Goal: Communication & Community: Answer question/provide support

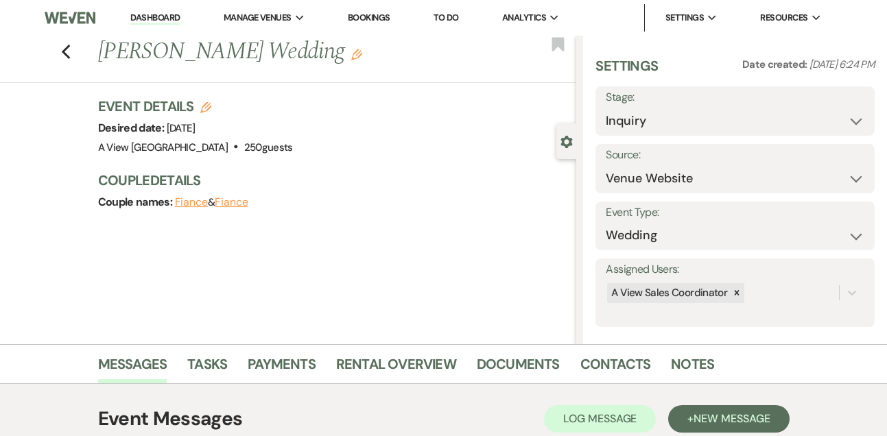
select select "5"
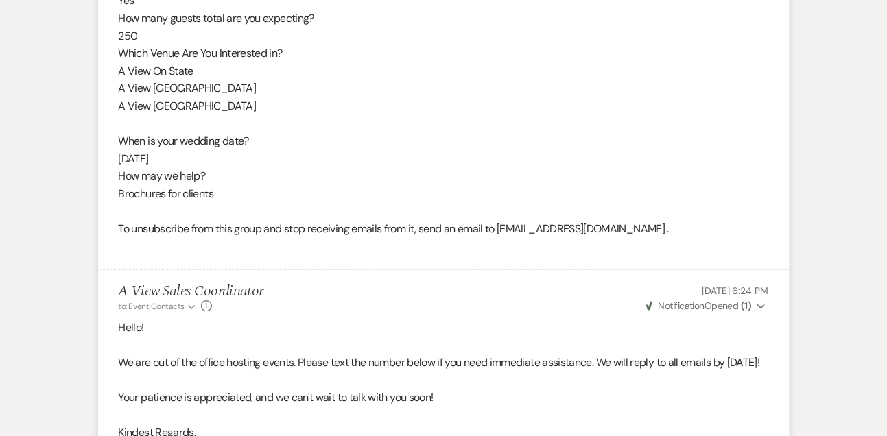
scroll to position [1133, 0]
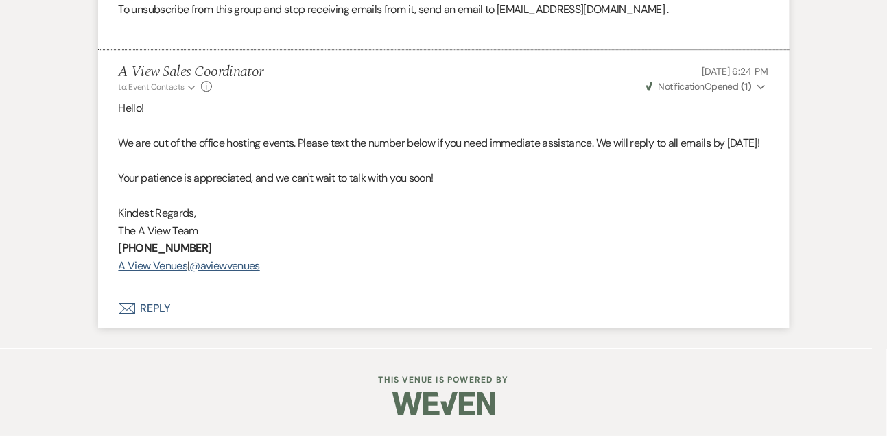
click at [152, 307] on button "Envelope Reply" at bounding box center [443, 308] width 691 height 38
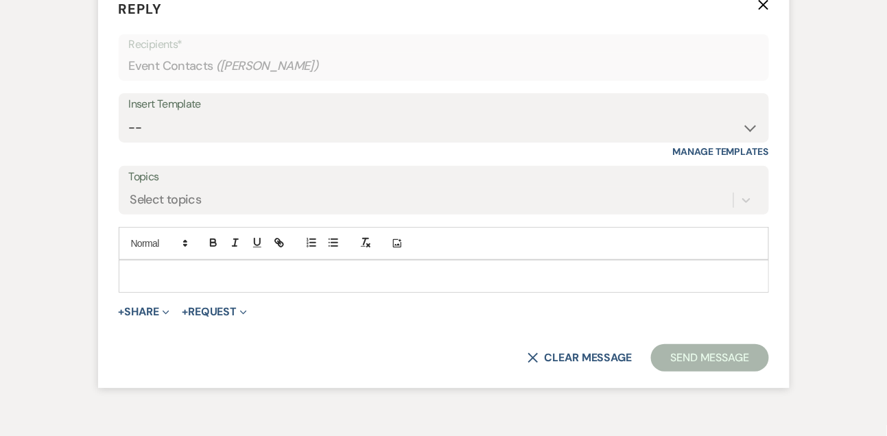
scroll to position [1407, 0]
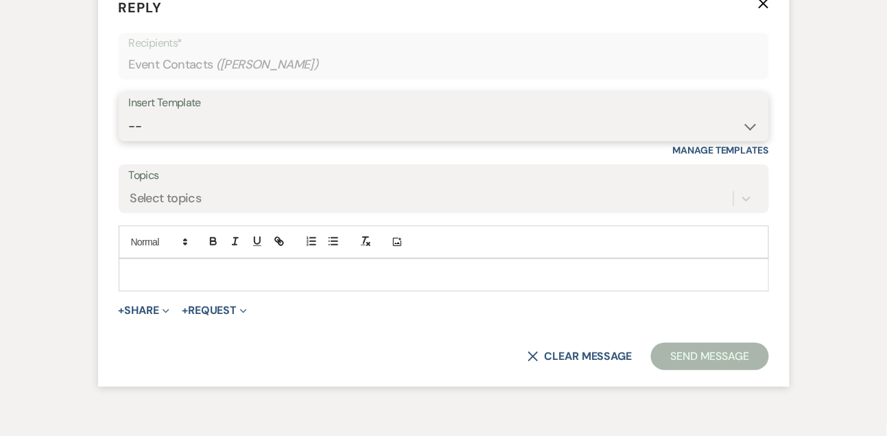
click at [175, 140] on select "-- Tour Confirmation Contract (Pre-Booked Leads) Out of office Inquiry Email Al…" at bounding box center [444, 126] width 630 height 27
select select "3302"
click at [129, 140] on select "-- Tour Confirmation Contract (Pre-Booked Leads) Out of office Inquiry Email Al…" at bounding box center [444, 126] width 630 height 27
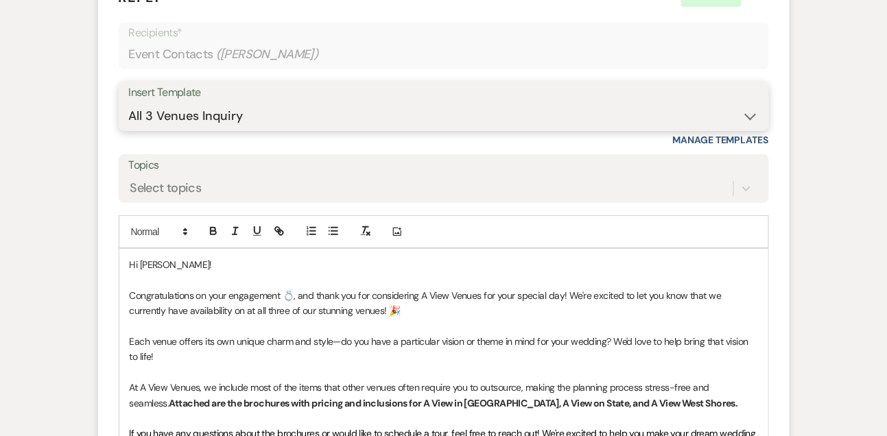
scroll to position [1493, 0]
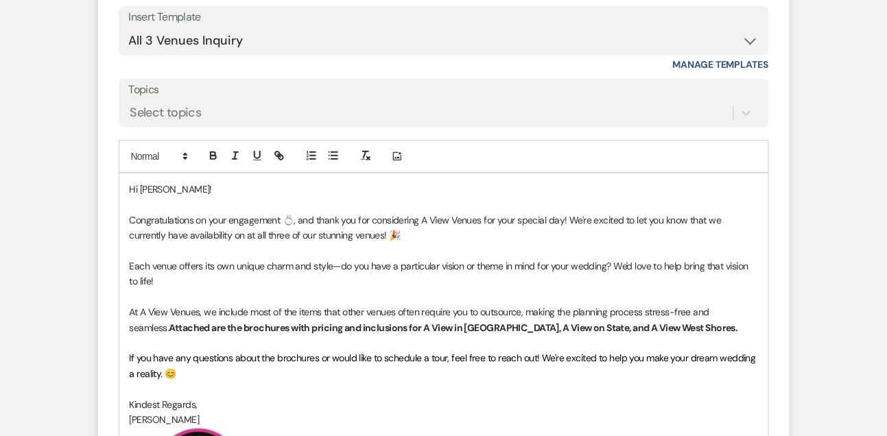
click at [231, 244] on p "Congratulations on your engagement 💍, and thank you for considering A View Venu…" at bounding box center [444, 228] width 628 height 31
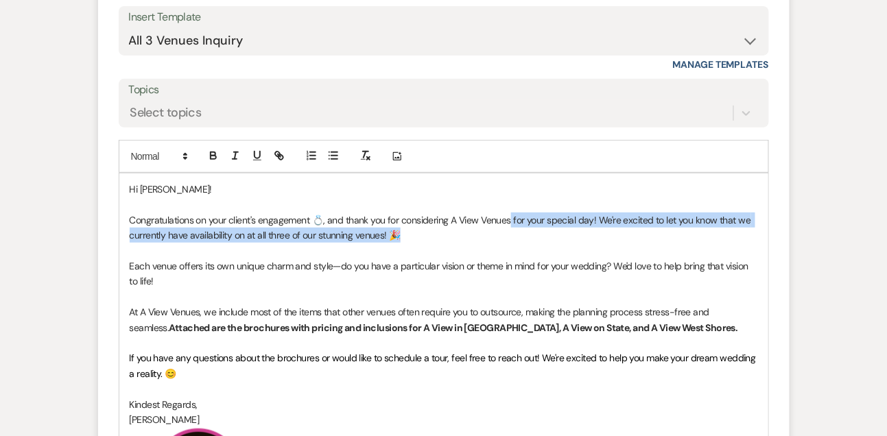
drag, startPoint x: 508, startPoint y: 254, endPoint x: 515, endPoint y: 264, distance: 12.8
click at [515, 244] on p "Congratulations on your client's engagement 💍, and thank you for considering A …" at bounding box center [444, 228] width 628 height 31
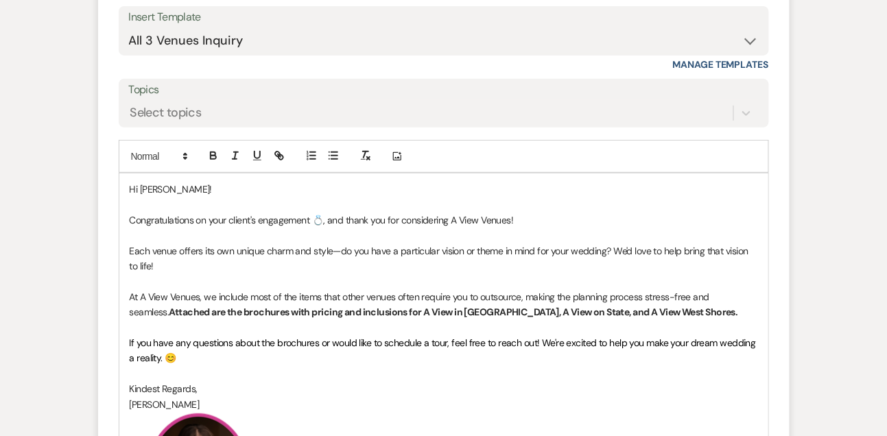
click at [152, 274] on p "Each venue offers its own unique charm and style—do you have a particular visio…" at bounding box center [444, 259] width 628 height 31
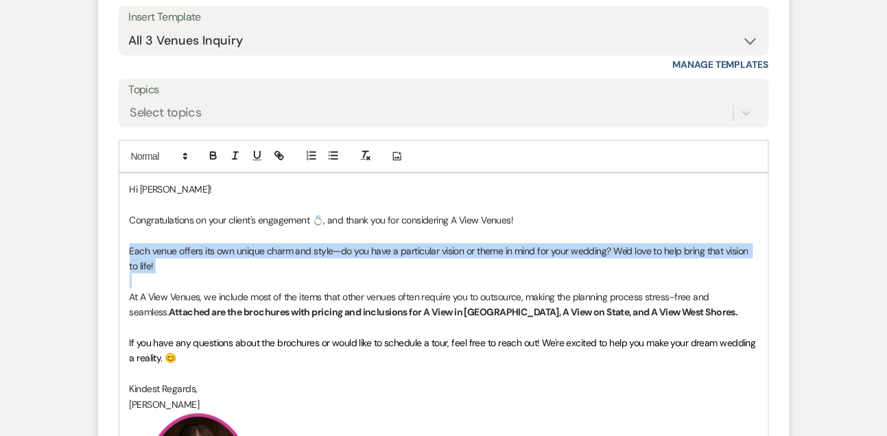
click at [152, 274] on p "Each venue offers its own unique charm and style—do you have a particular visio…" at bounding box center [444, 259] width 628 height 31
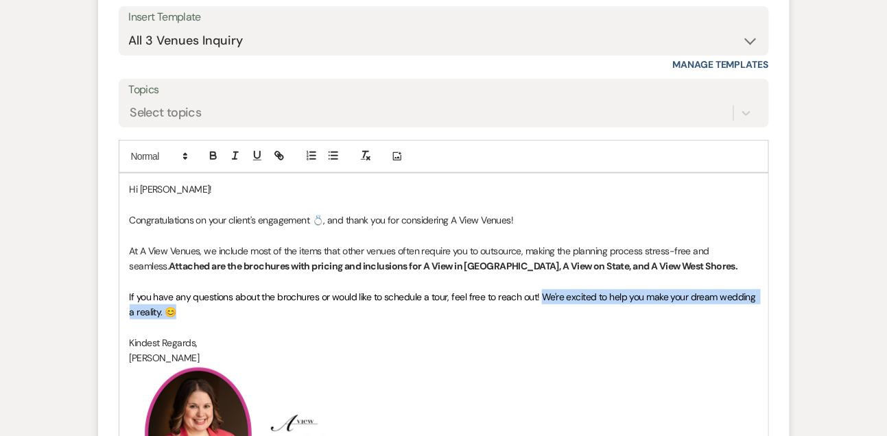
drag, startPoint x: 541, startPoint y: 330, endPoint x: 541, endPoint y: 340, distance: 10.3
click at [541, 320] on p "If you have any questions about the brochures or would like to schedule a tour,…" at bounding box center [444, 304] width 628 height 31
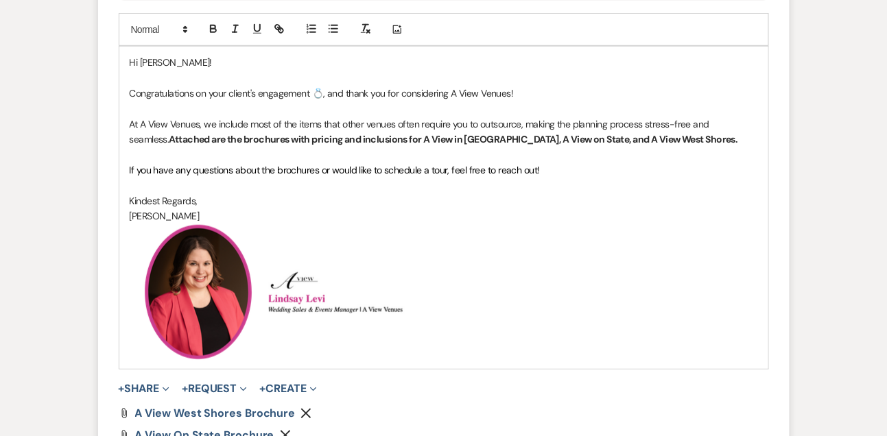
scroll to position [1873, 0]
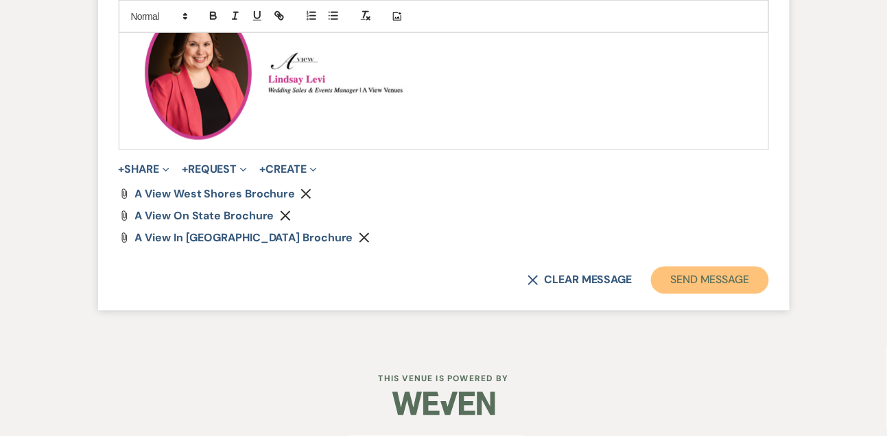
click at [708, 272] on button "Send Message" at bounding box center [709, 280] width 117 height 27
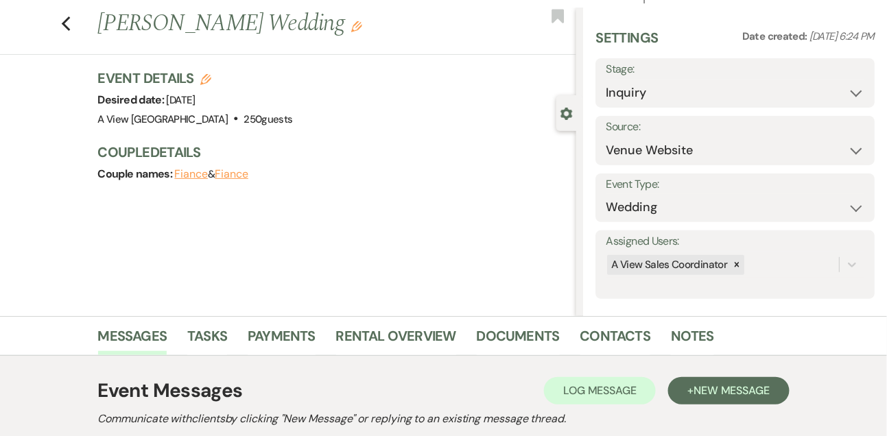
scroll to position [0, 0]
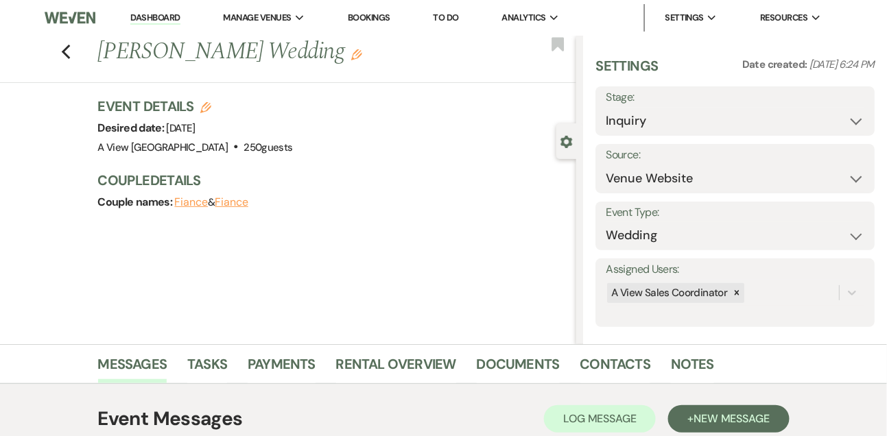
click at [155, 21] on link "Dashboard" at bounding box center [154, 18] width 49 height 13
select select "8"
select select "4"
select select "8"
select select "4"
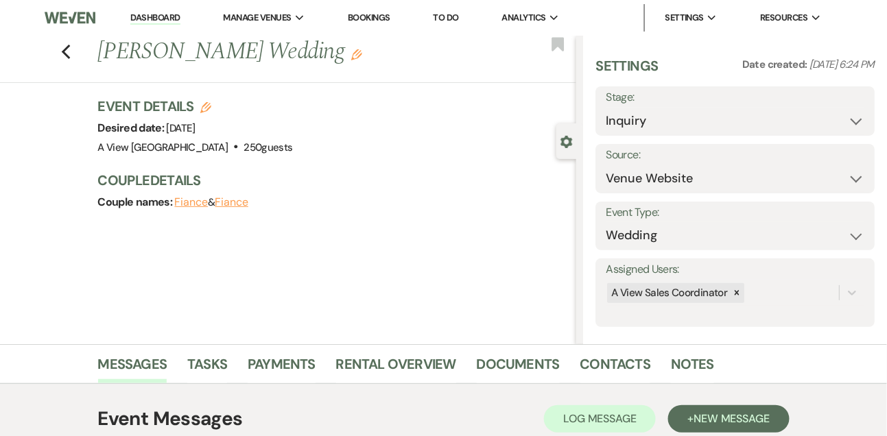
select select "8"
select select "4"
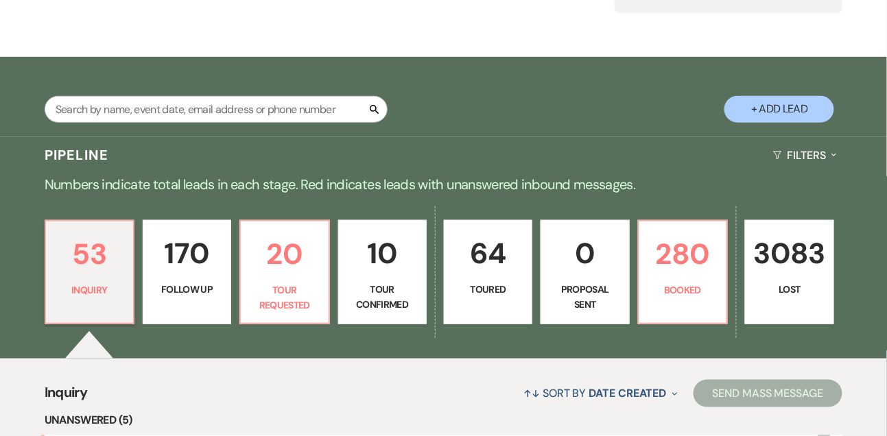
scroll to position [185, 0]
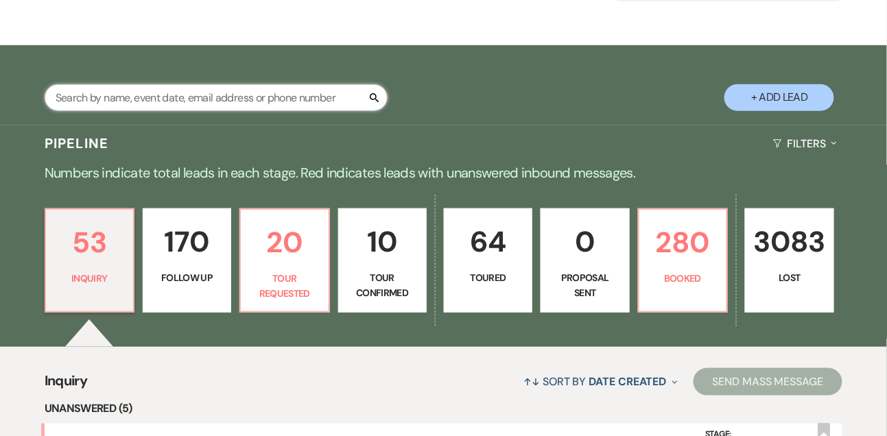
click at [192, 111] on input "text" at bounding box center [216, 97] width 343 height 27
type input "[PERSON_NAME]"
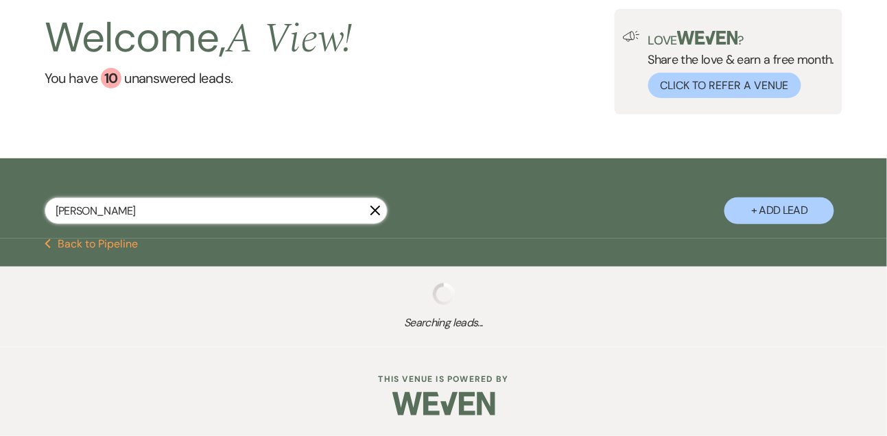
scroll to position [83, 0]
select select "9"
select select "8"
select select "9"
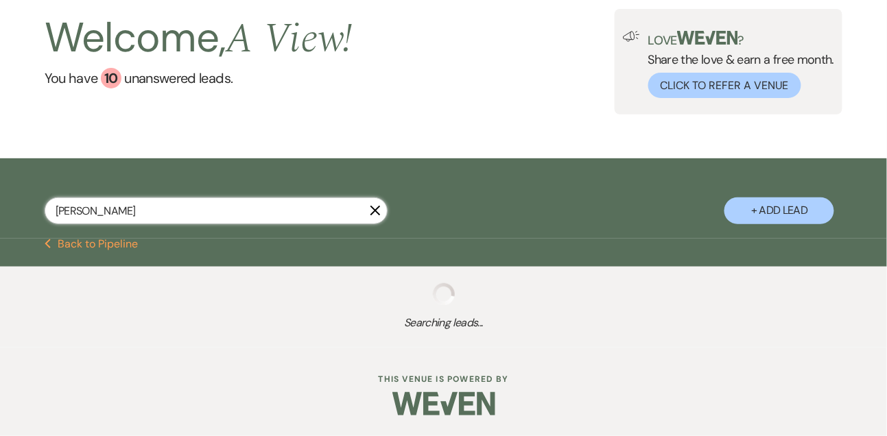
select select "8"
select select "5"
select select "8"
select select "5"
select select "8"
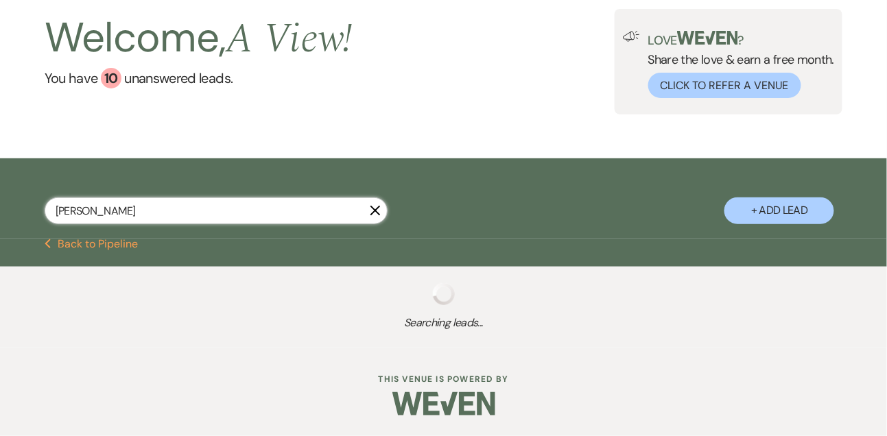
select select "5"
select select "8"
select select "4"
select select "8"
select select "4"
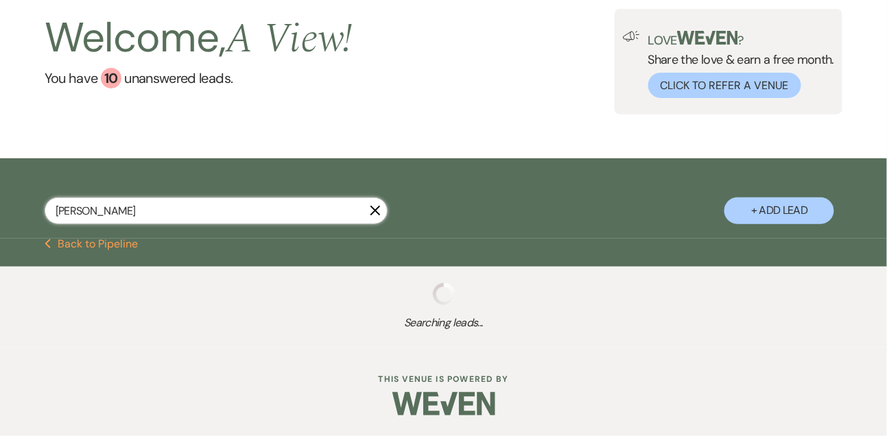
select select "8"
select select "4"
select select "8"
select select "5"
select select "8"
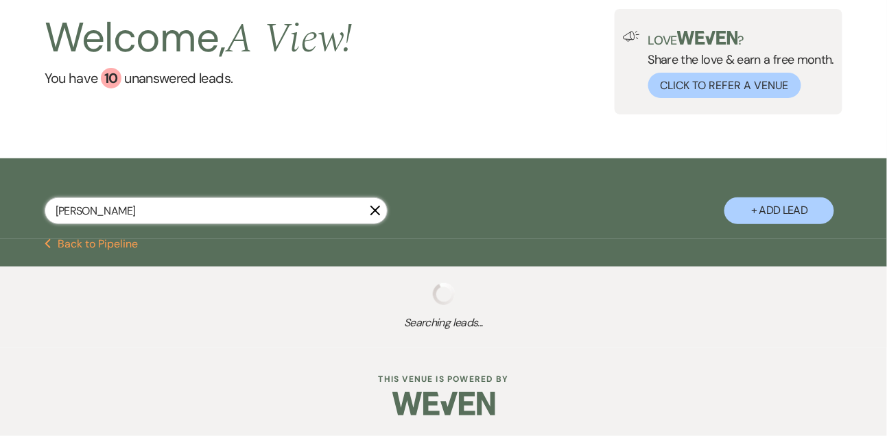
select select "4"
select select "8"
select select "4"
select select "8"
select select "4"
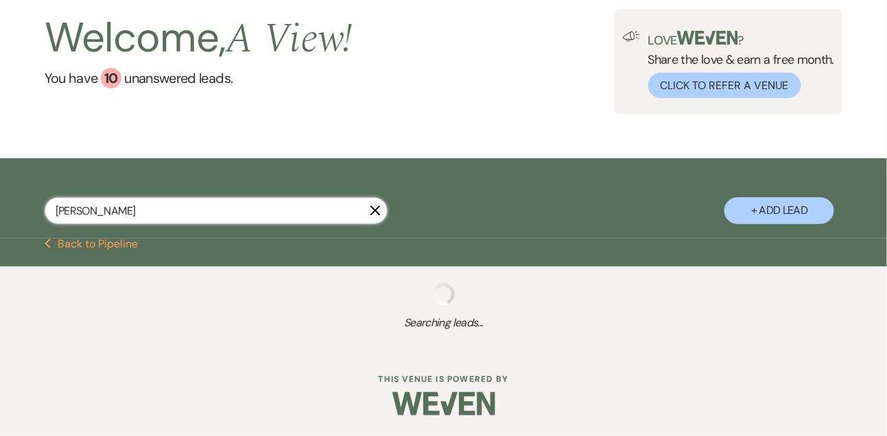
select select "8"
select select "5"
select select "8"
select select "4"
select select "8"
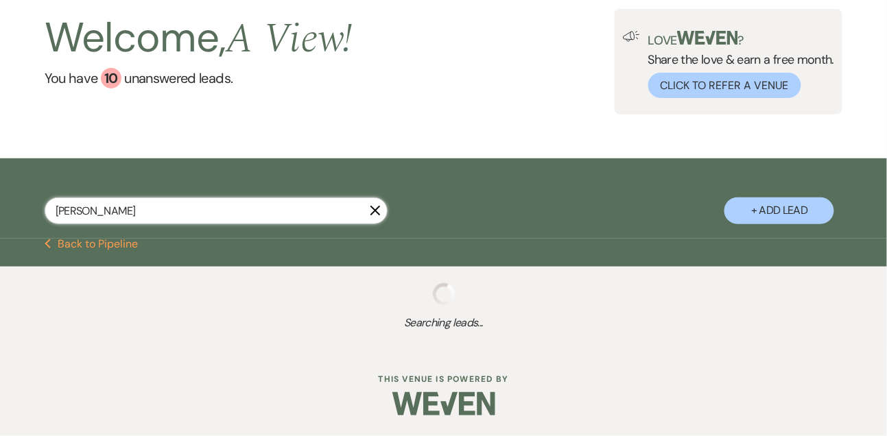
select select "4"
select select "8"
select select "5"
select select "8"
select select "5"
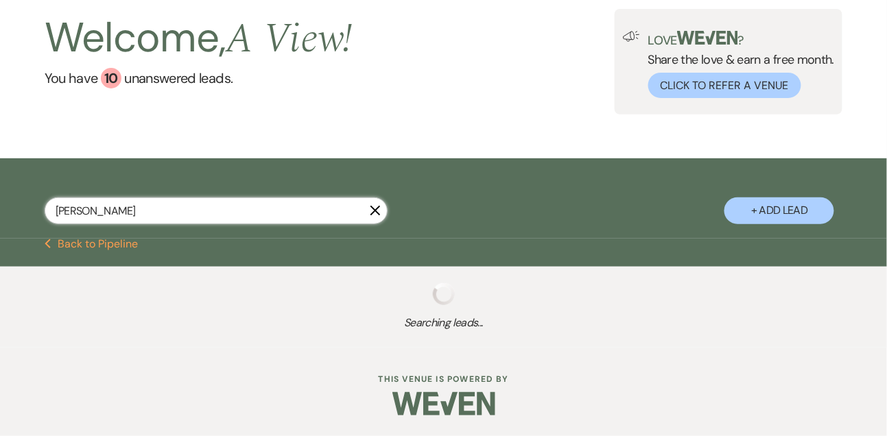
select select "8"
select select "5"
select select "8"
select select "4"
select select "8"
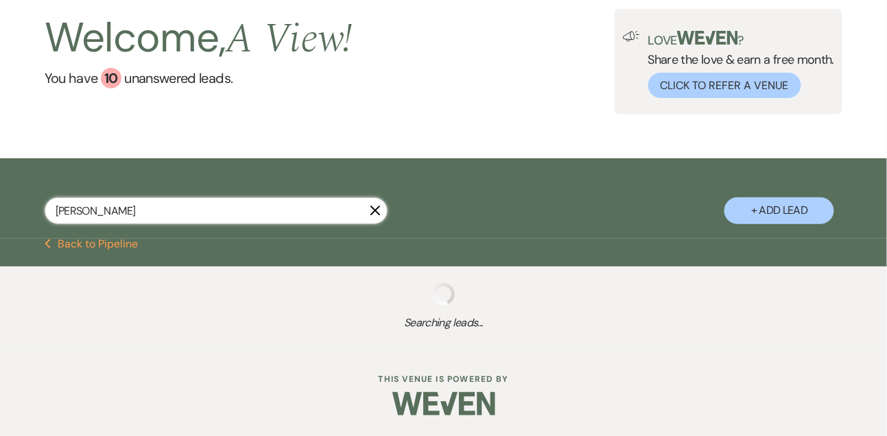
select select "4"
select select "8"
select select "5"
select select "8"
select select "7"
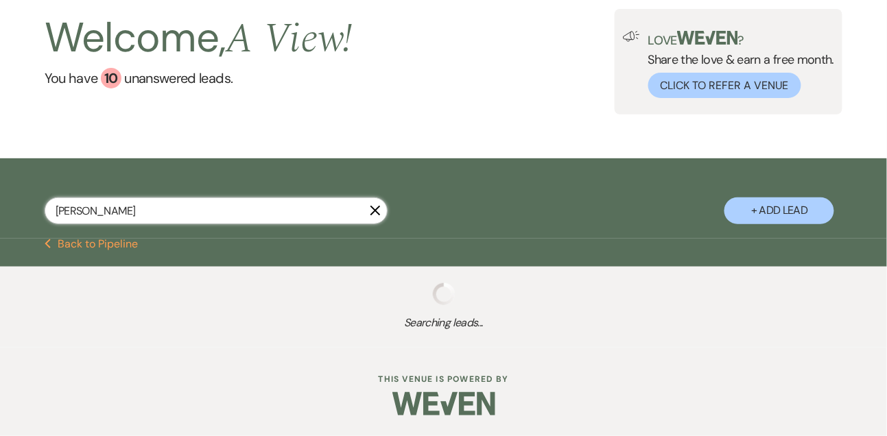
select select "8"
select select "5"
select select "8"
select select "4"
select select "8"
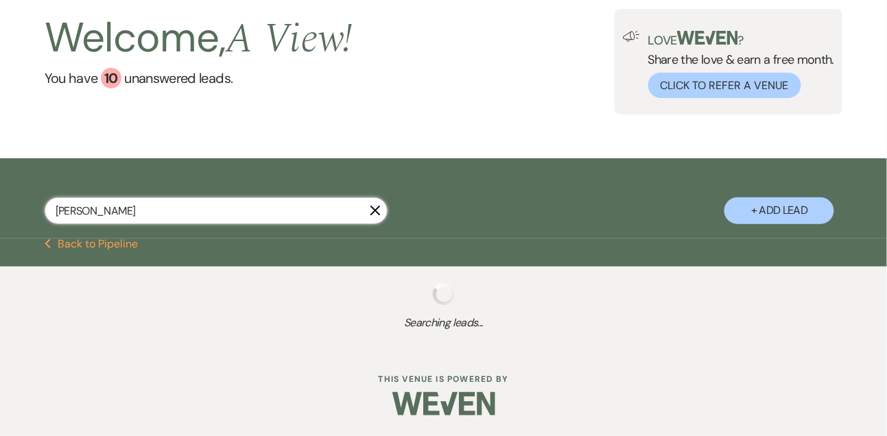
select select "5"
select select "8"
select select "4"
select select "8"
select select "5"
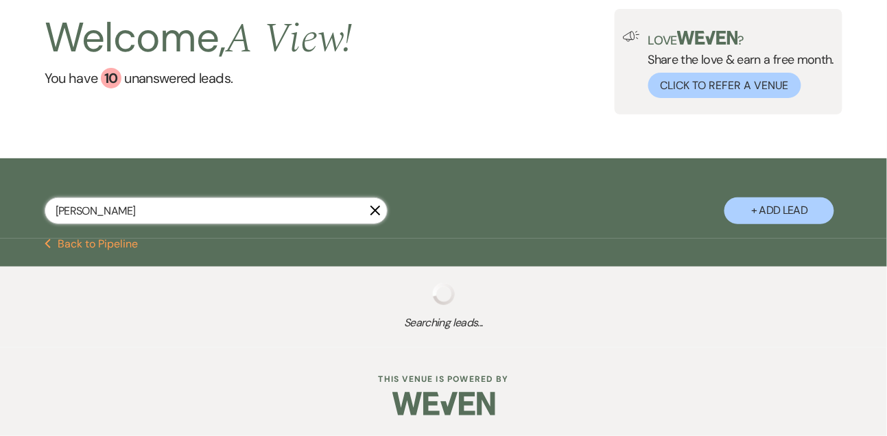
select select "8"
select select "4"
select select "8"
select select "5"
select select "8"
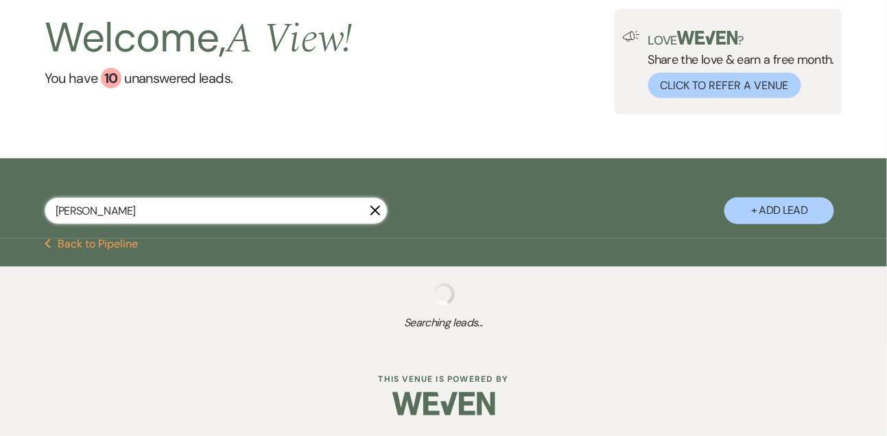
select select "4"
select select "8"
select select "5"
select select "8"
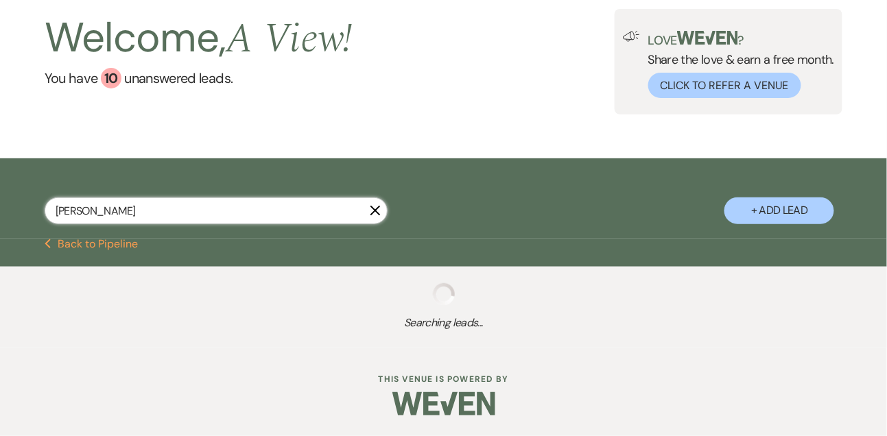
select select "5"
select select "8"
select select "5"
select select "8"
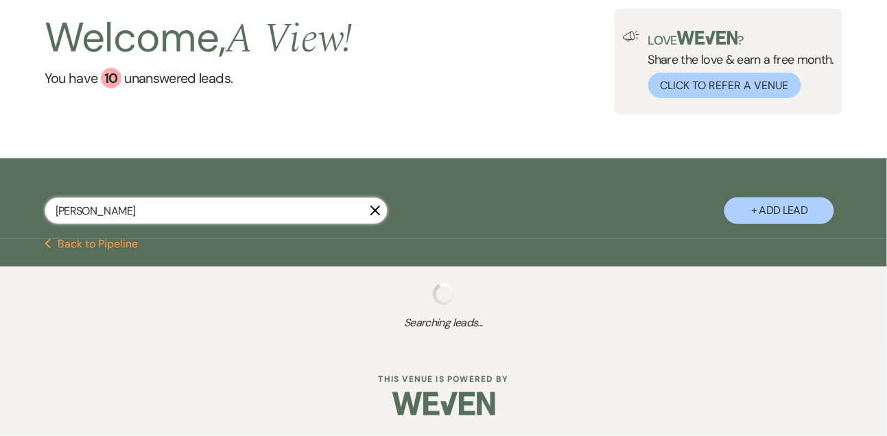
select select "8"
select select "5"
select select "8"
select select "10"
select select "8"
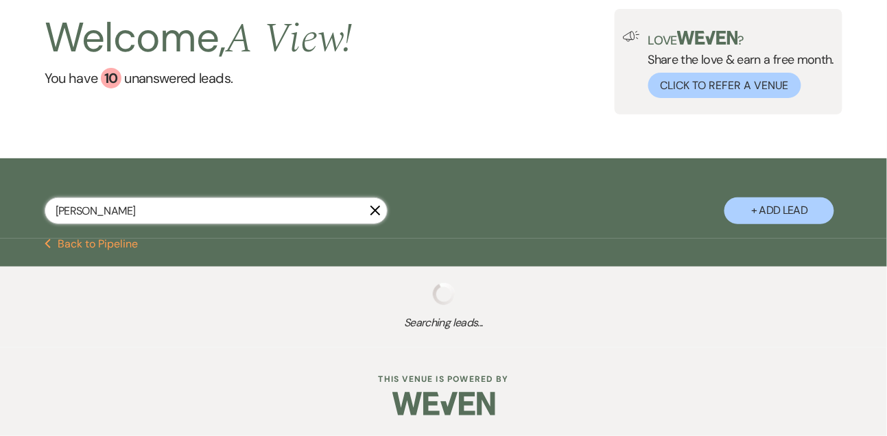
select select "5"
select select "8"
select select "6"
select select "8"
select select "4"
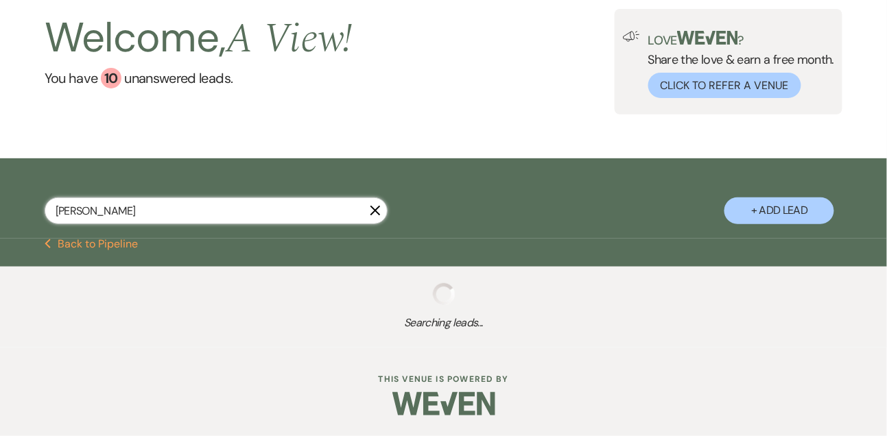
select select "8"
select select "6"
select select "8"
select select "4"
select select "8"
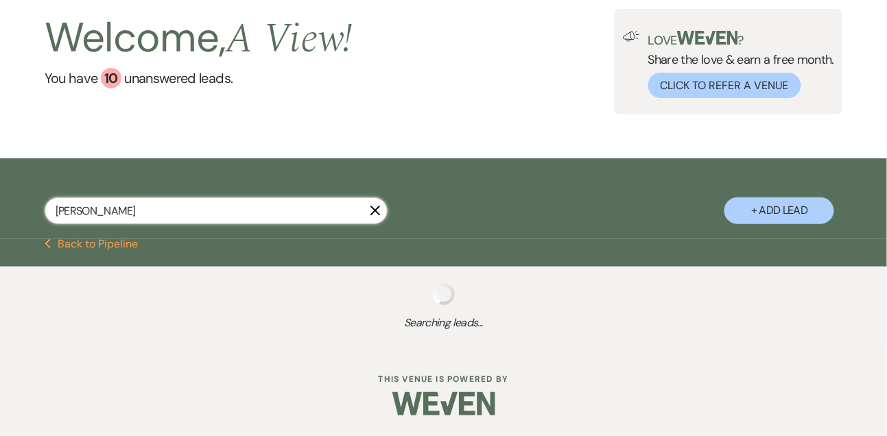
select select "4"
select select "8"
select select "5"
select select "8"
select select "4"
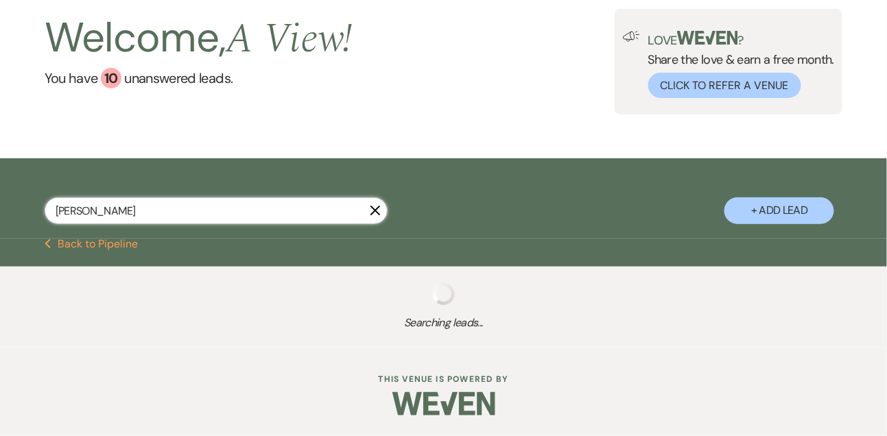
select select "8"
select select "4"
select select "8"
select select "6"
select select "8"
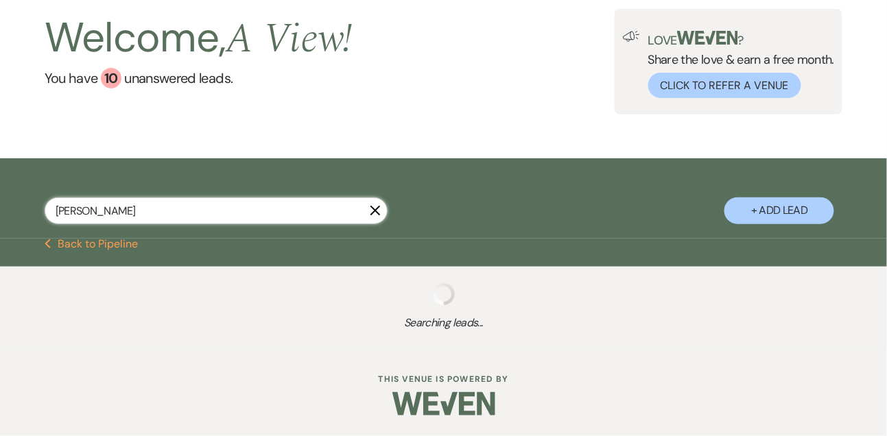
select select "4"
select select "8"
select select "4"
select select "8"
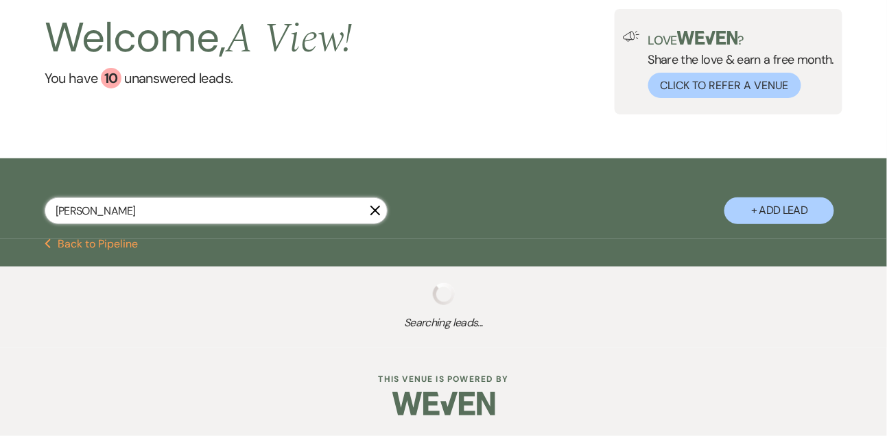
select select "6"
select select "8"
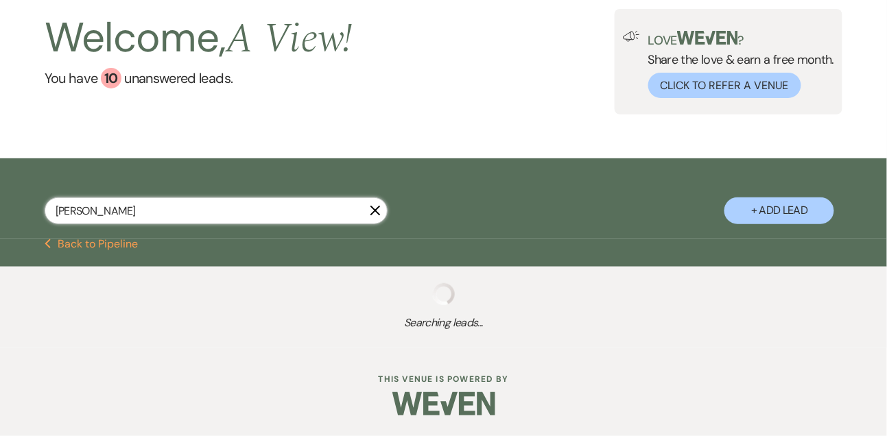
select select "4"
select select "8"
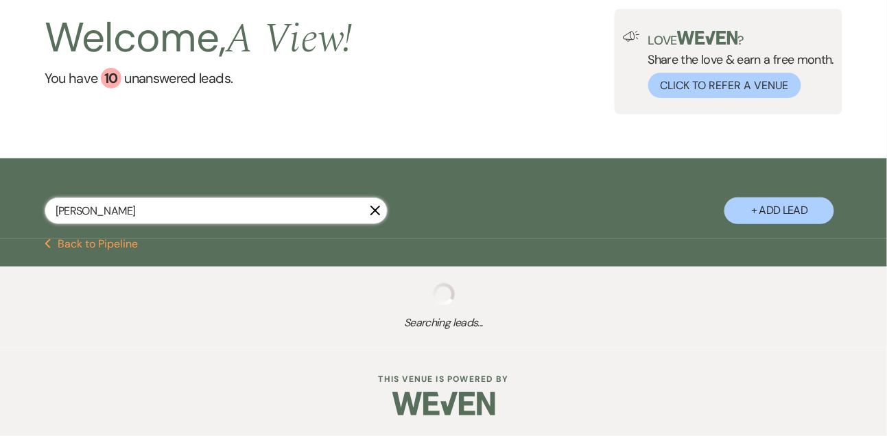
select select "4"
select select "8"
select select "4"
select select "8"
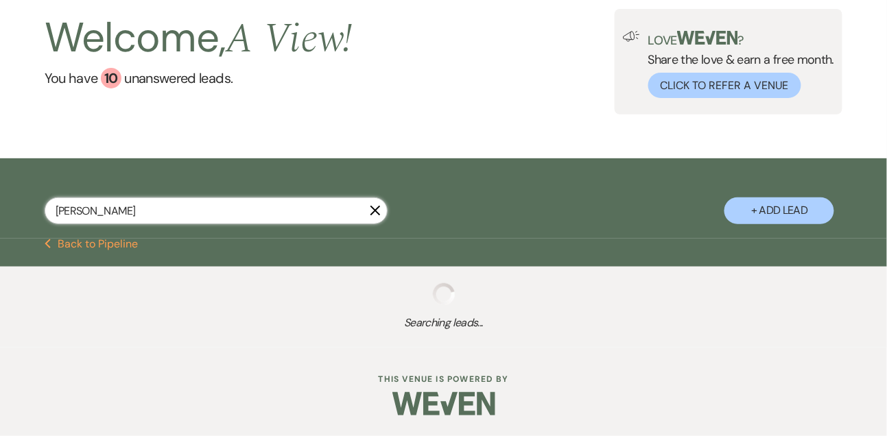
select select "8"
select select "4"
select select "8"
select select "4"
select select "8"
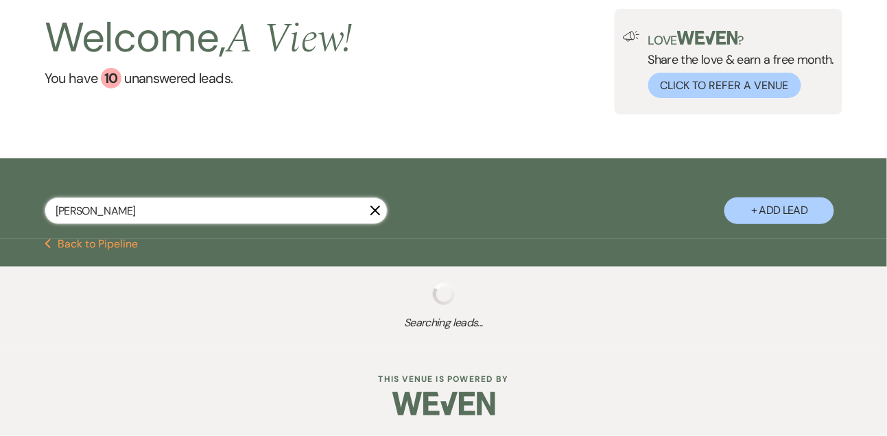
select select "6"
select select "8"
select select "4"
select select "8"
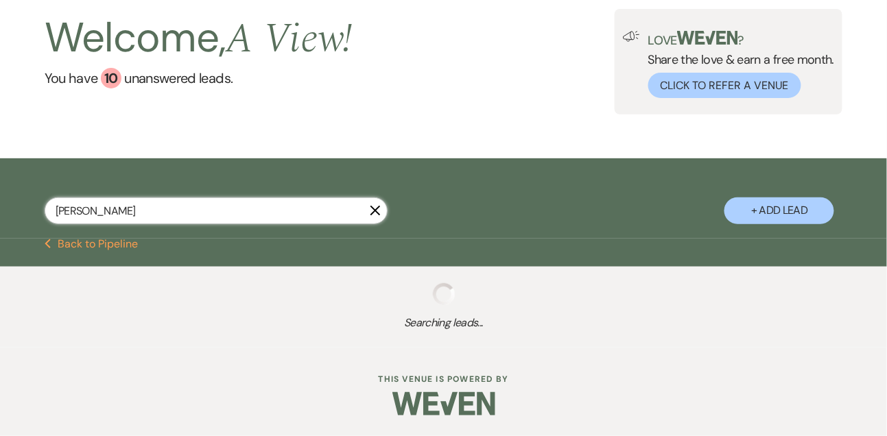
select select "4"
select select "8"
select select "4"
select select "8"
select select "4"
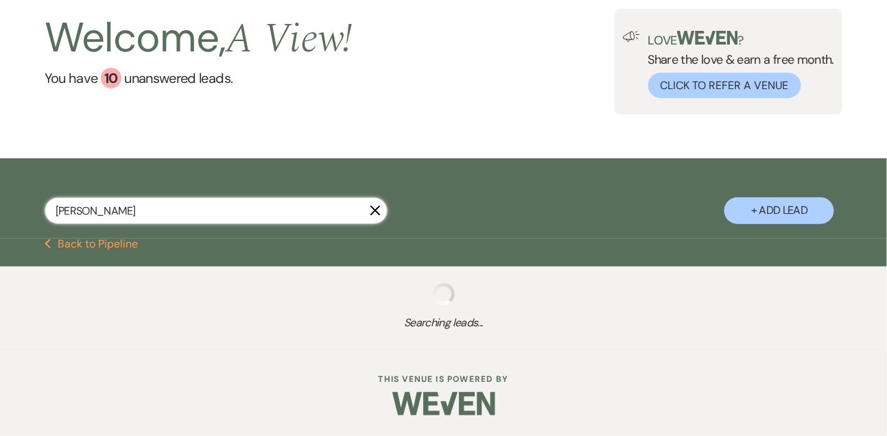
select select "8"
select select "6"
select select "8"
select select "4"
select select "8"
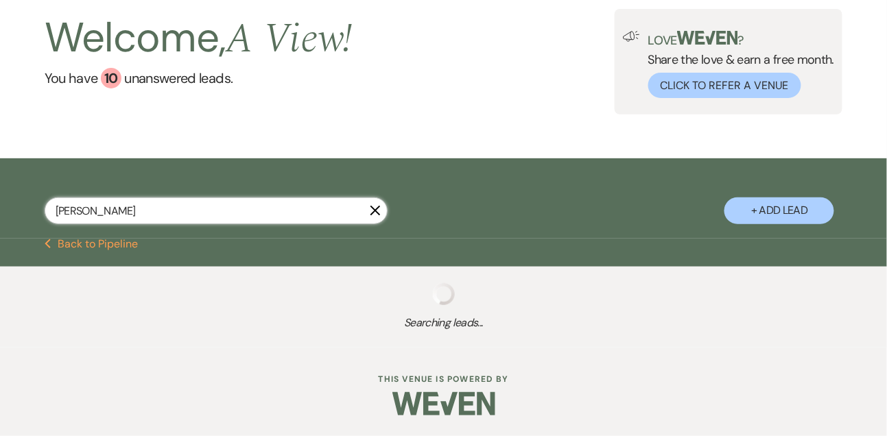
select select "8"
select select "4"
select select "8"
select select "4"
select select "8"
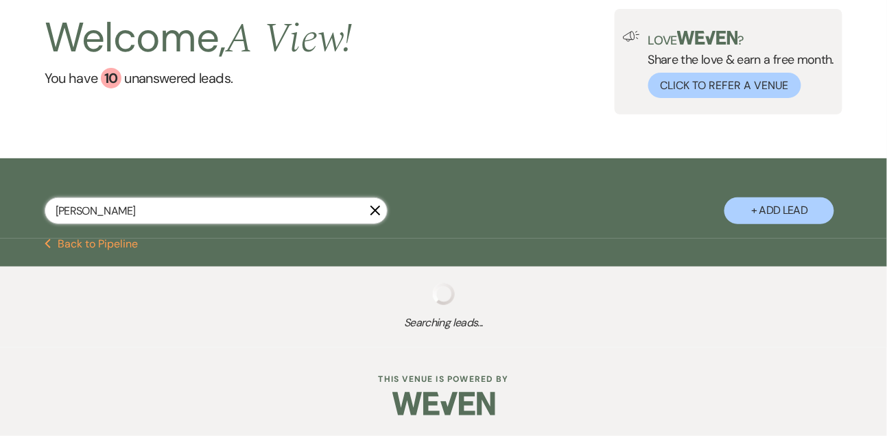
select select "8"
select select "4"
select select "8"
select select "4"
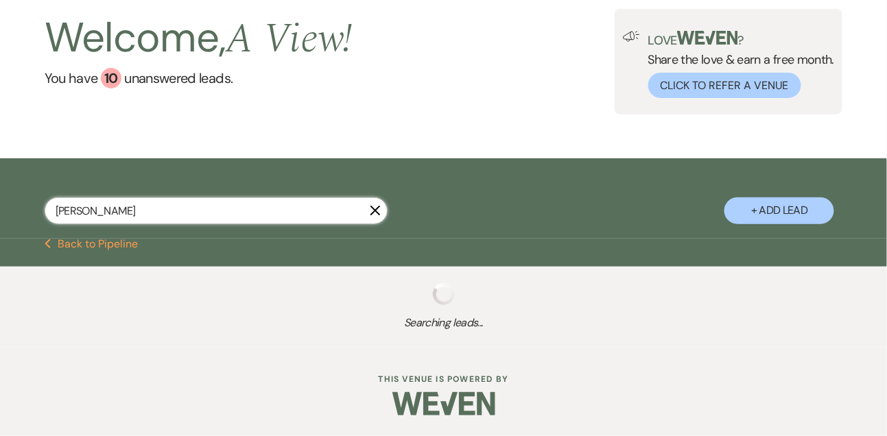
select select "8"
select select "4"
select select "8"
select select "4"
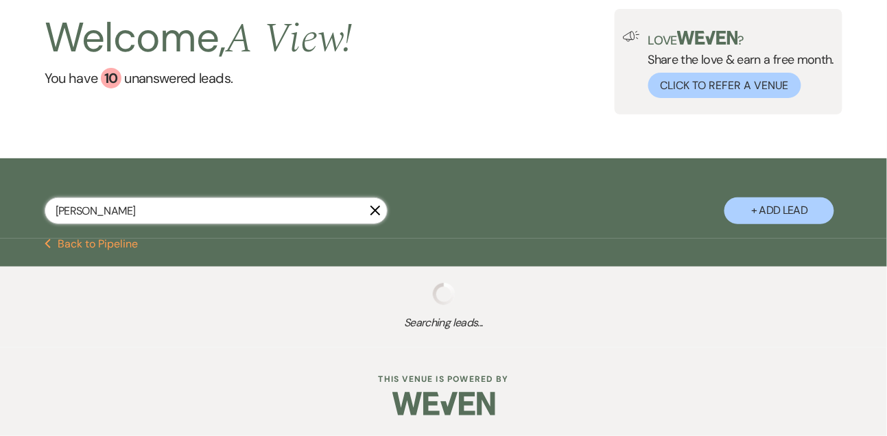
select select "8"
select select "5"
select select "8"
select select "4"
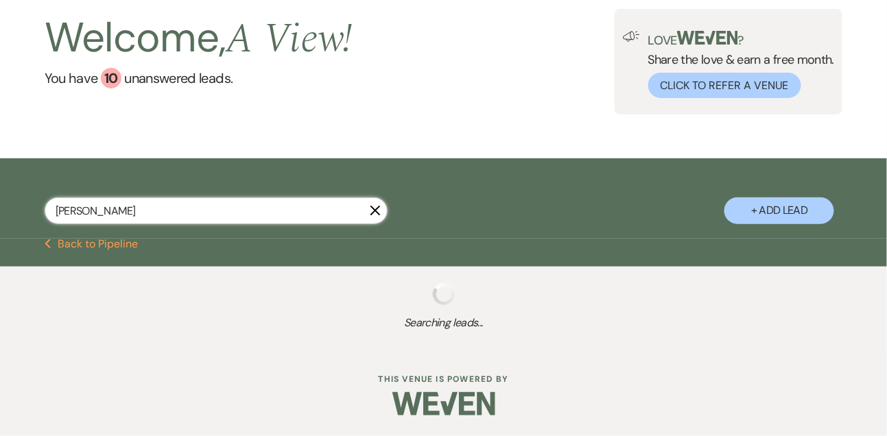
select select "8"
select select "4"
select select "8"
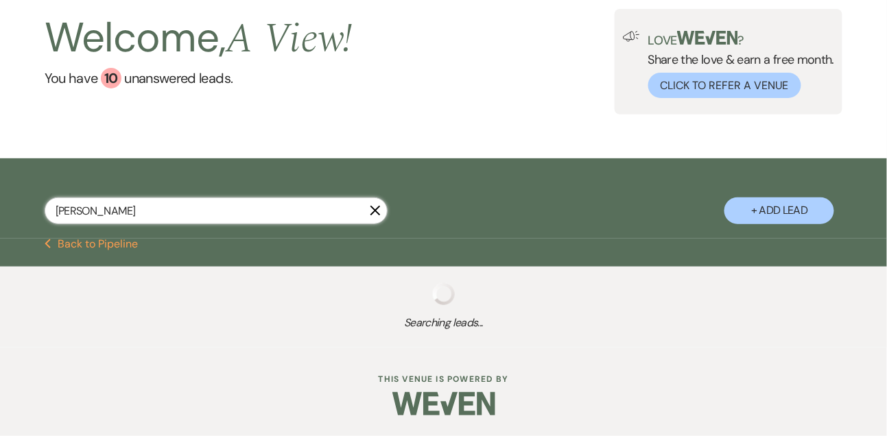
select select "8"
select select "2"
select select "8"
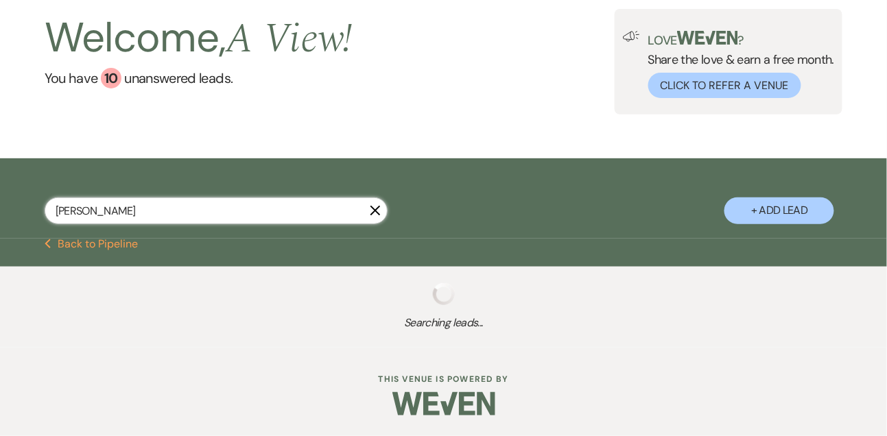
select select "2"
select select "8"
select select "11"
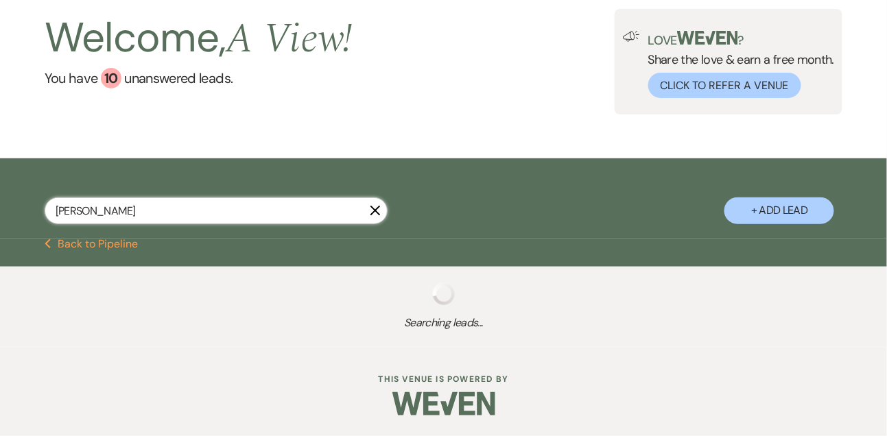
select select "8"
select select "2"
select select "8"
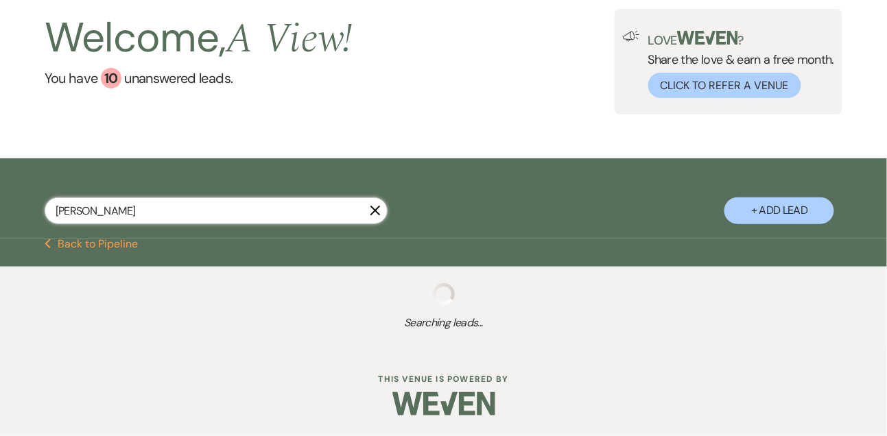
select select "4"
select select "8"
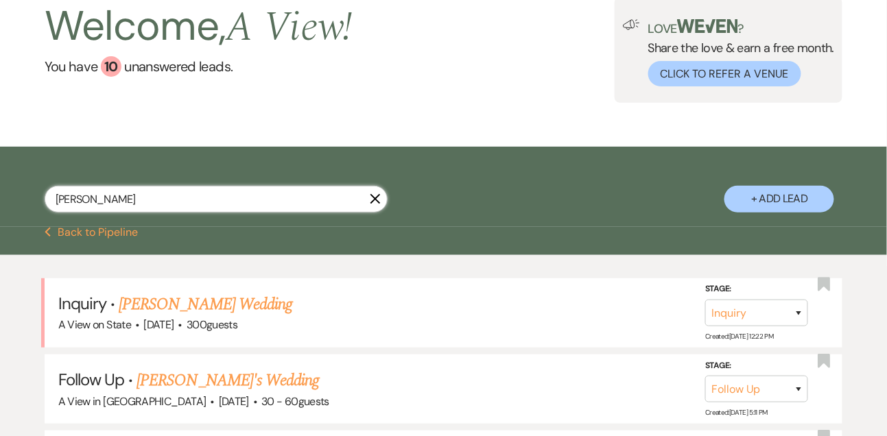
scroll to position [185, 0]
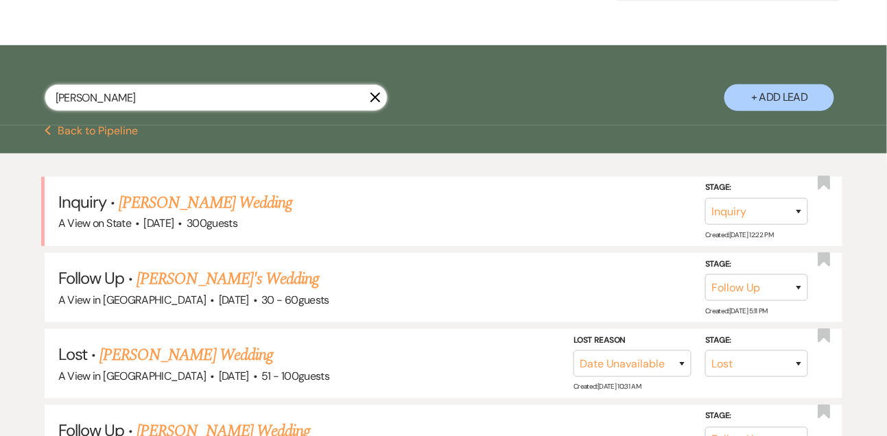
type input "[PERSON_NAME]"
click at [245, 206] on link "[PERSON_NAME] Wedding" at bounding box center [206, 203] width 174 height 25
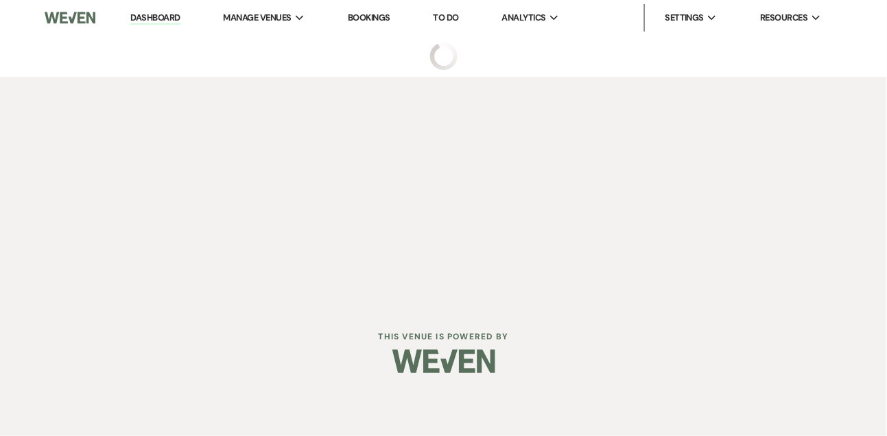
select select "5"
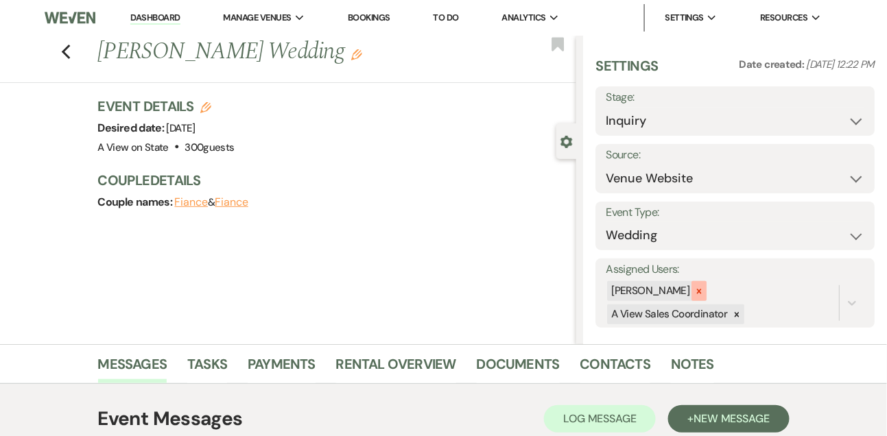
click at [703, 289] on icon at bounding box center [699, 292] width 10 height 10
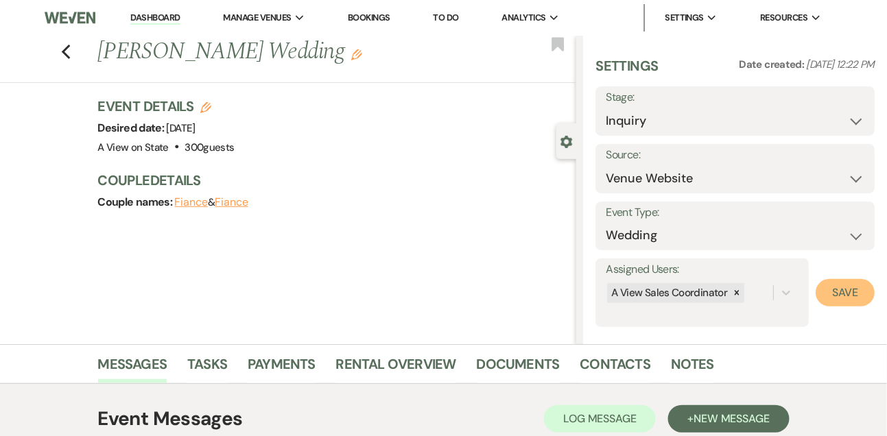
click at [830, 301] on button "Save" at bounding box center [845, 292] width 59 height 27
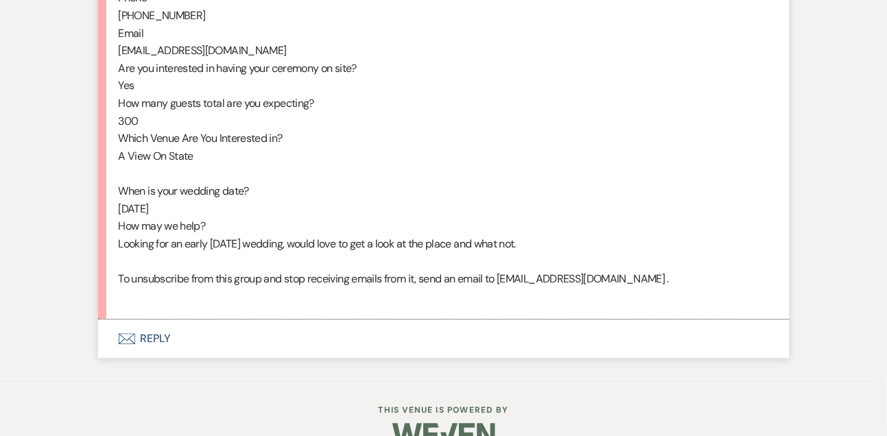
scroll to position [803, 0]
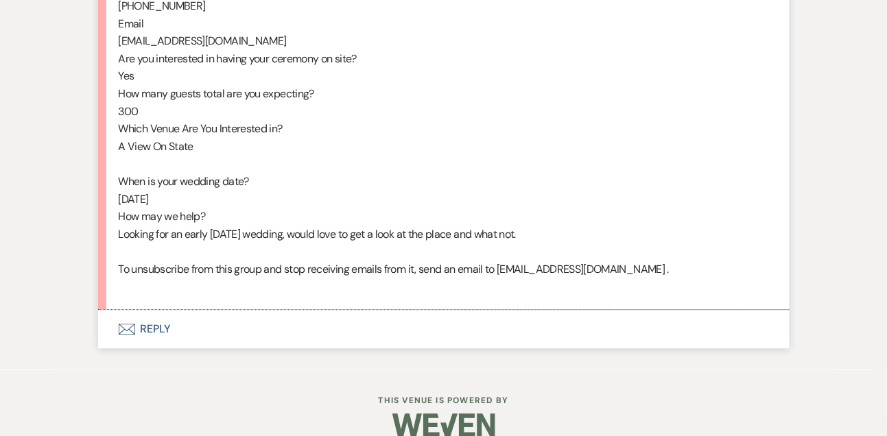
click at [163, 348] on button "Envelope Reply" at bounding box center [443, 329] width 691 height 38
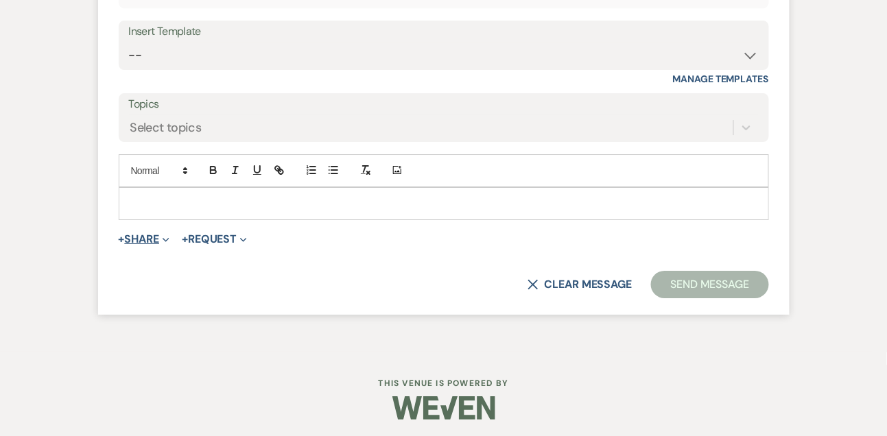
scroll to position [1206, 0]
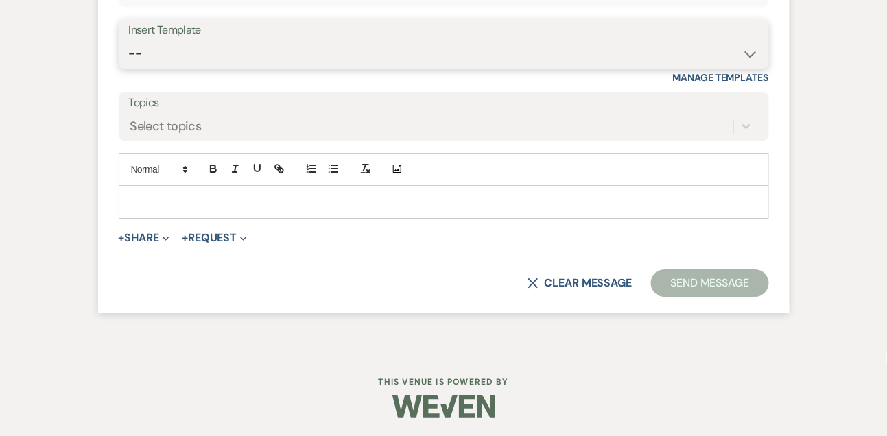
click at [210, 67] on select "-- Tour Confirmation Contract (Pre-Booked Leads) Out of office Inquiry Email Al…" at bounding box center [444, 53] width 630 height 27
select select "3303"
click at [129, 57] on select "-- Tour Confirmation Contract (Pre-Booked Leads) Out of office Inquiry Email Al…" at bounding box center [444, 53] width 630 height 27
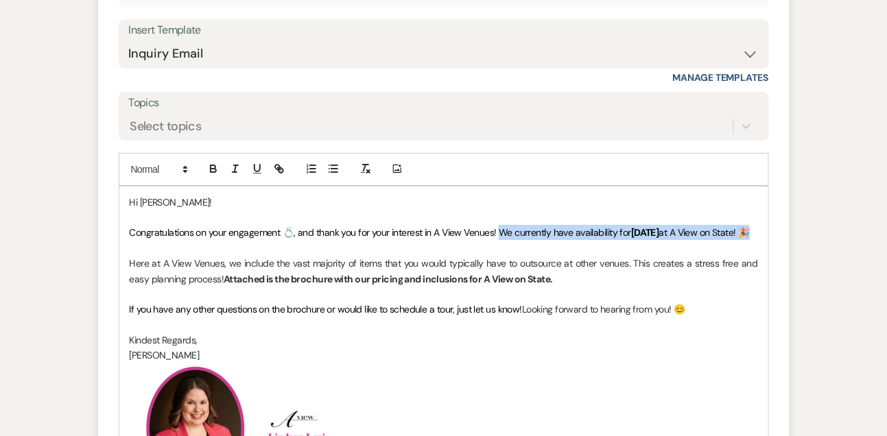
drag, startPoint x: 498, startPoint y: 247, endPoint x: 501, endPoint y: 259, distance: 12.0
click at [501, 240] on p "Congratulations on your engagement 💍, and thank you for your interest in A View…" at bounding box center [444, 232] width 628 height 15
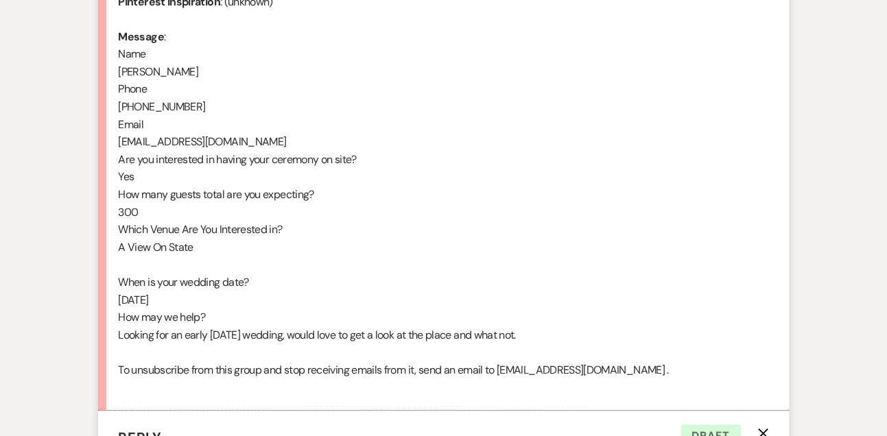
scroll to position [700, 0]
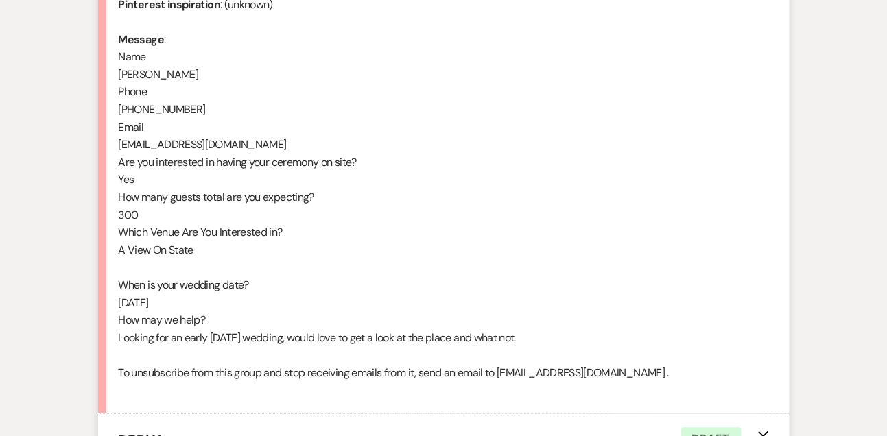
click at [160, 73] on div "From : [PERSON_NAME] Event : [PERSON_NAME] Event Desired date : [DATE] Anticipa…" at bounding box center [444, 135] width 650 height 527
copy div "[PERSON_NAME]"
